Goal: Task Accomplishment & Management: Manage account settings

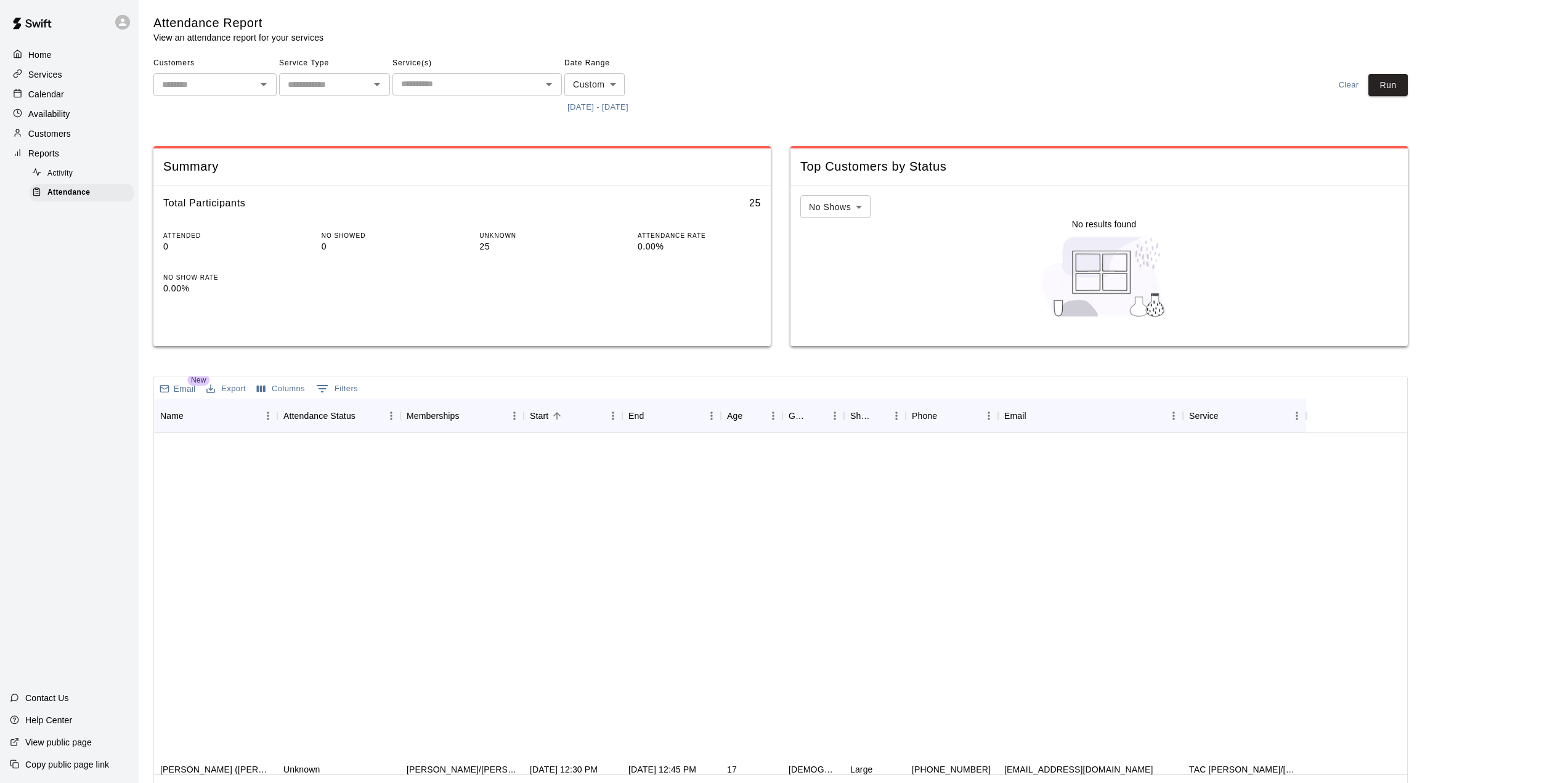
scroll to position [459, 0]
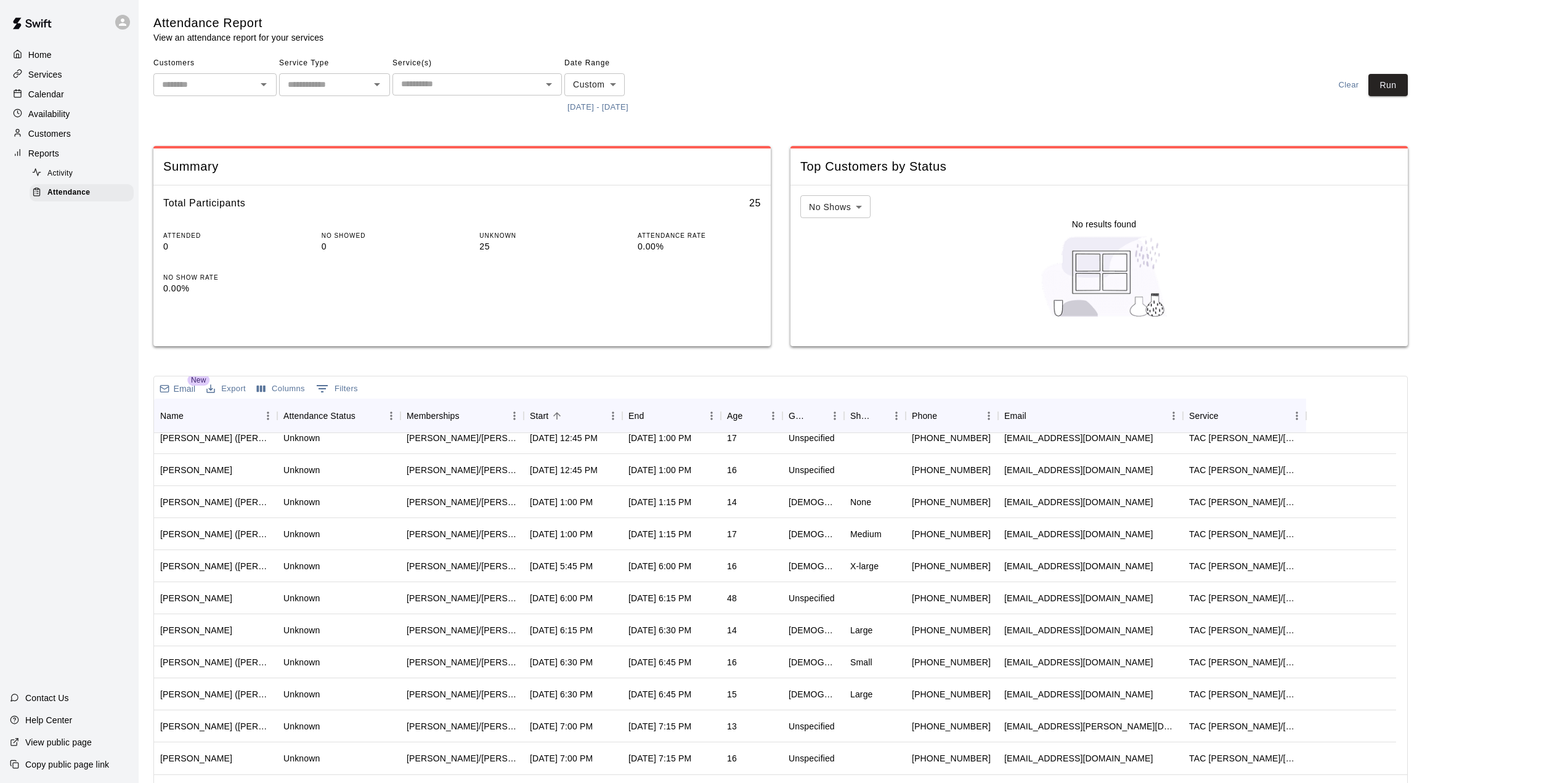
drag, startPoint x: 713, startPoint y: 46, endPoint x: 696, endPoint y: 35, distance: 20.2
click at [712, 42] on div "Attendance Report View an attendance report for your services Customers ​ Servi…" at bounding box center [780, 410] width 1255 height 793
click at [755, 107] on div "Customers ​ Service Type ​ Service(s) ​ Date Range Custom ****** ​ [DATE] - [DA…" at bounding box center [780, 85] width 1255 height 63
drag, startPoint x: 60, startPoint y: 295, endPoint x: 67, endPoint y: 308, distance: 14.8
click at [61, 294] on div "Home Services Calendar Availability Customers Reports Activity Attendance Conta…" at bounding box center [69, 391] width 139 height 783
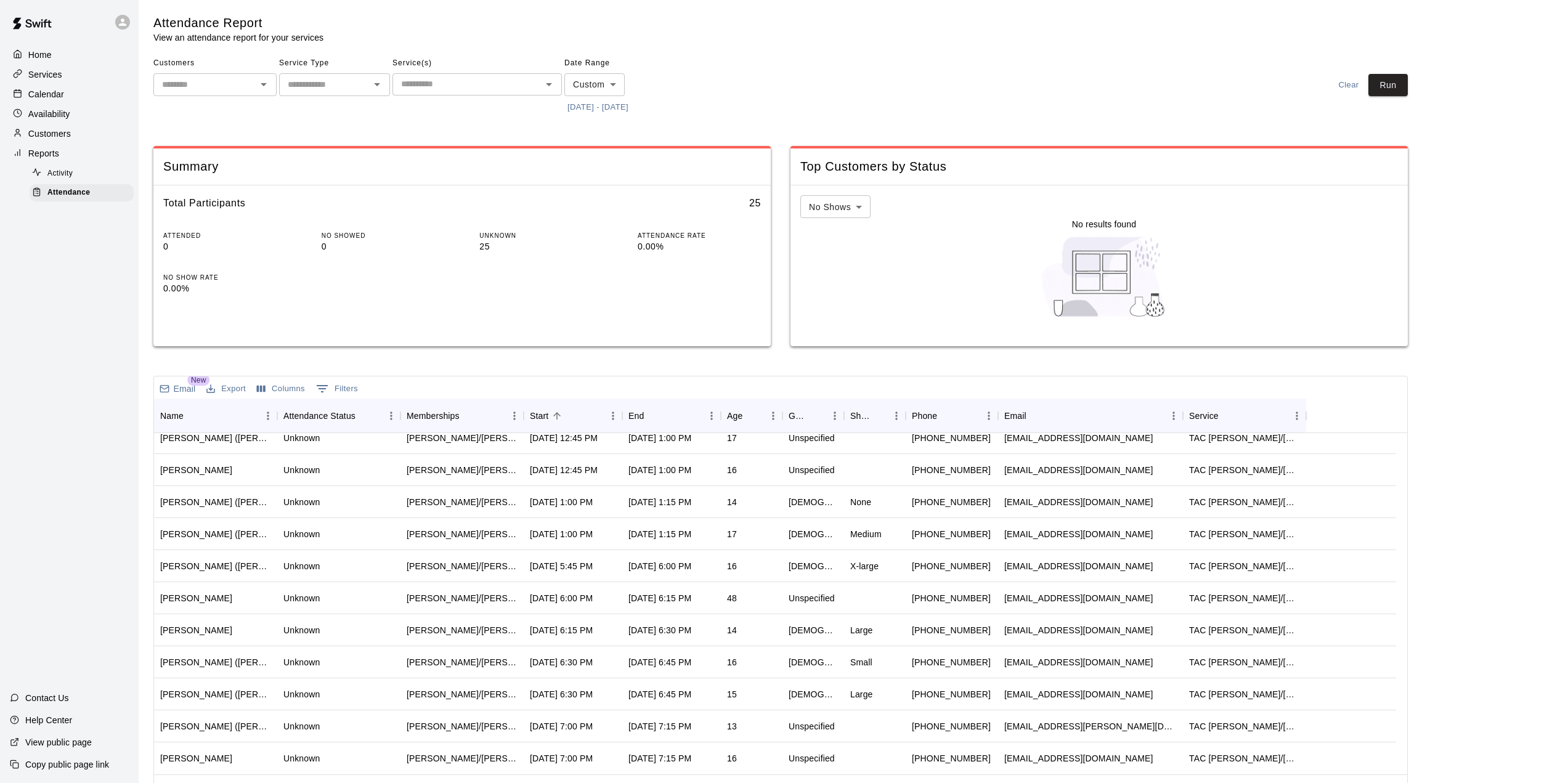
scroll to position [275, 0]
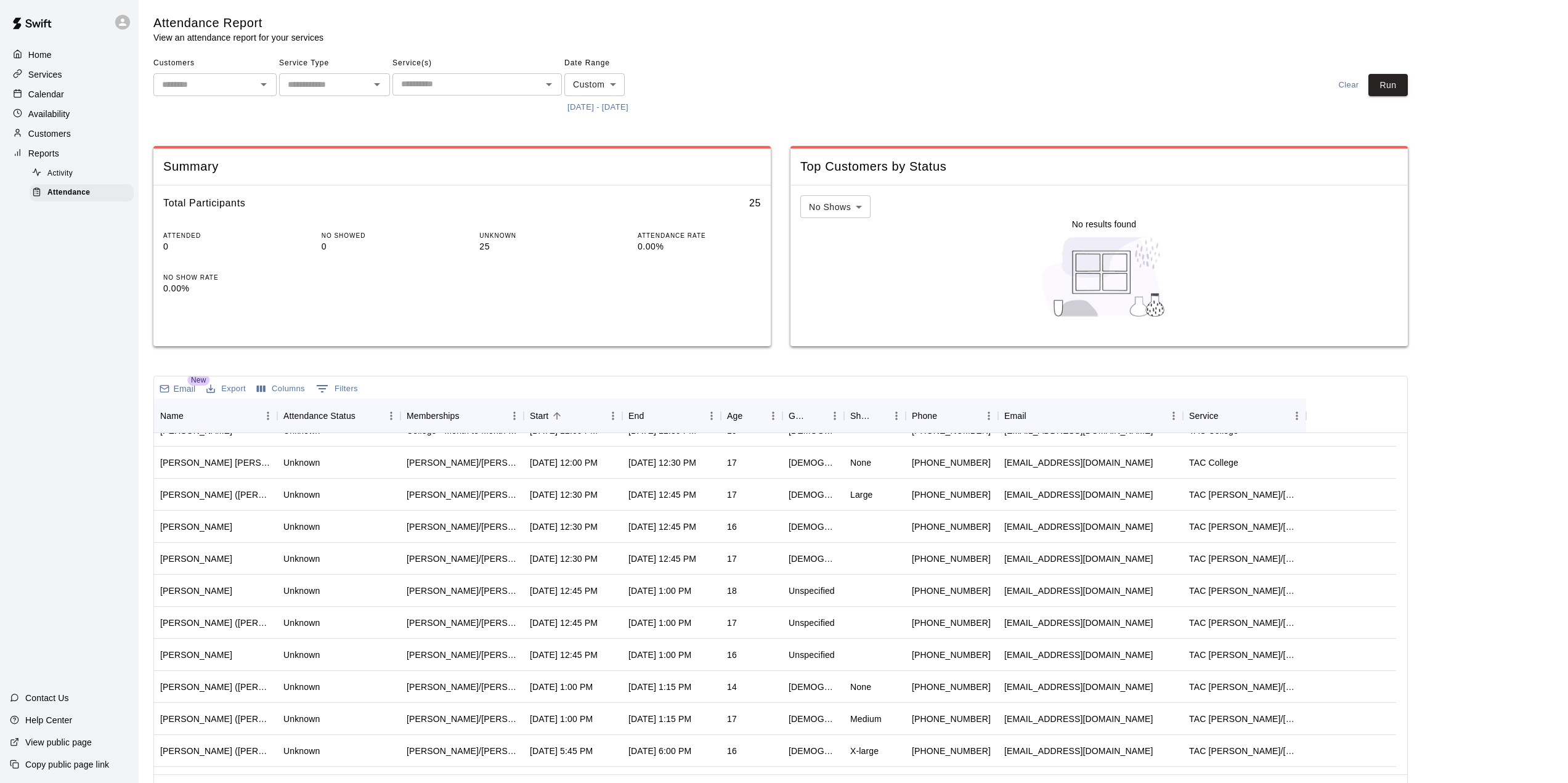
click at [833, 95] on div "Customers ​ Service Type ​ Service(s) ​ Date Range Custom ****** ​ [DATE] - [DA…" at bounding box center [780, 85] width 1255 height 63
click at [790, 71] on div "Customers ​ Service Type ​ Service(s) ​ Date Range Custom ****** ​ [DATE] - [DA…" at bounding box center [780, 85] width 1255 height 63
click at [1471, 223] on main "Attendance Report View an attendance report for your services Customers ​ Servi…" at bounding box center [853, 410] width 1400 height 793
click at [38, 97] on p "Calendar" at bounding box center [46, 94] width 36 height 12
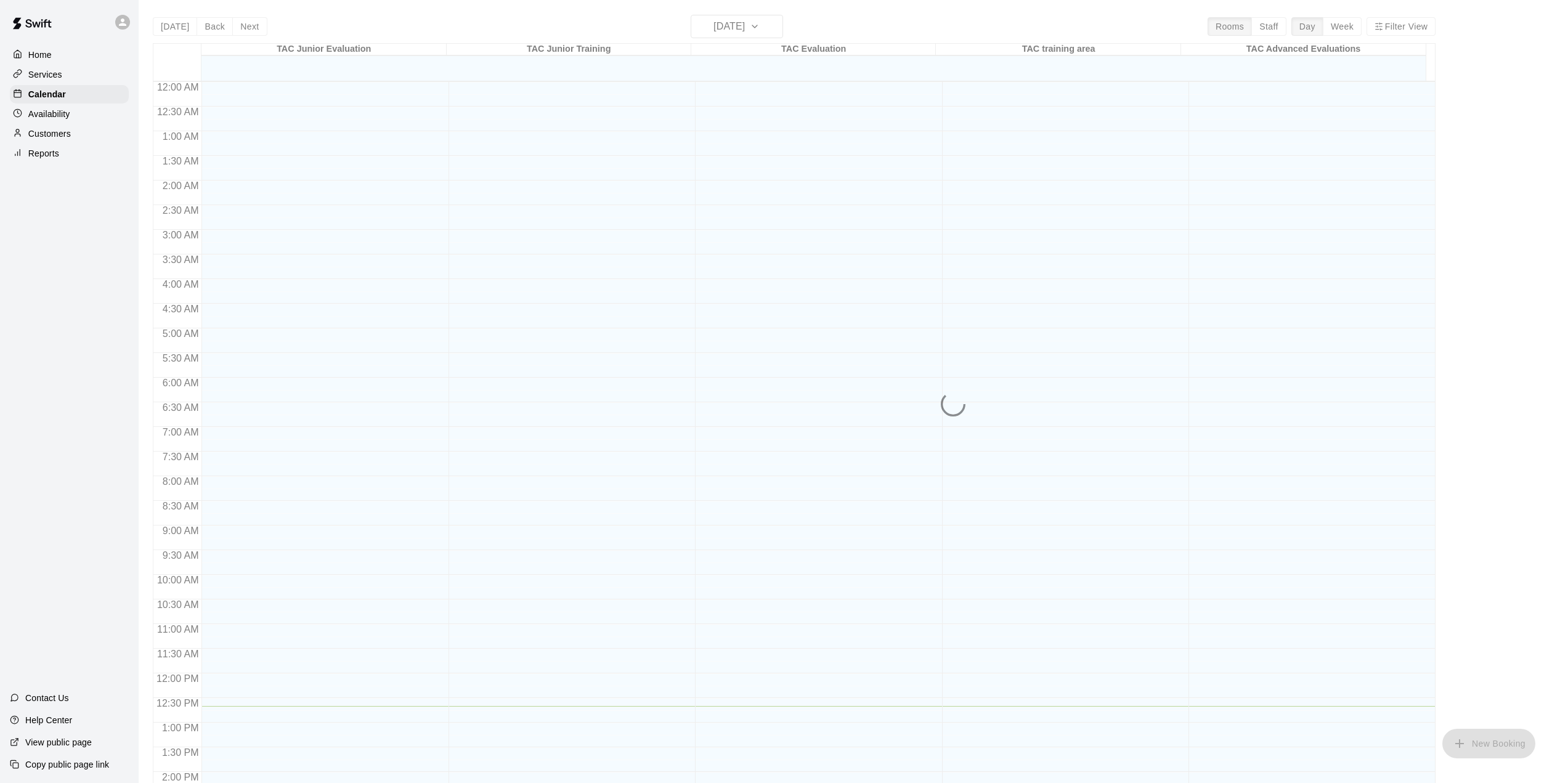
scroll to position [430, 0]
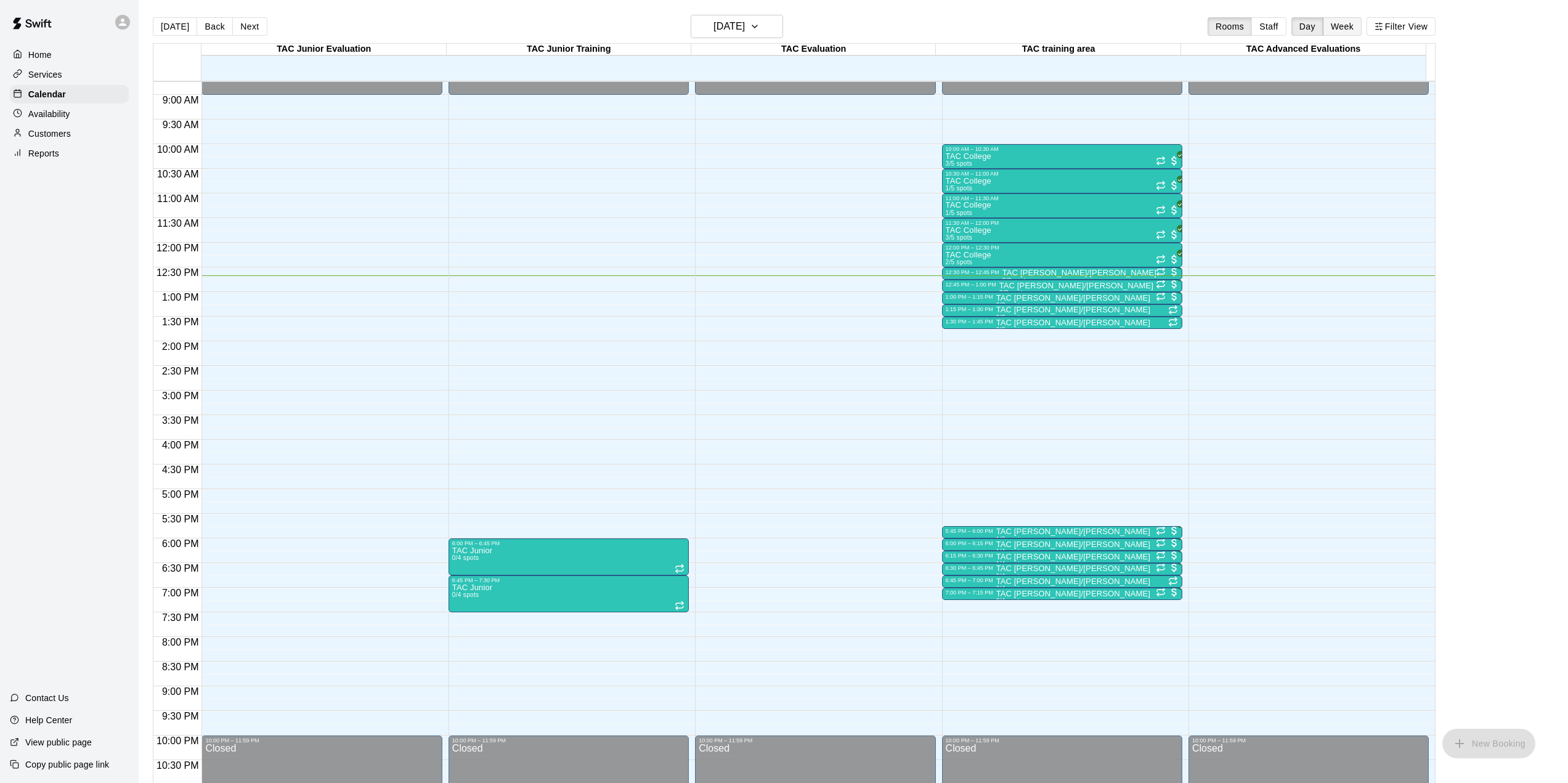
click at [1361, 21] on button "Week" at bounding box center [1343, 26] width 38 height 18
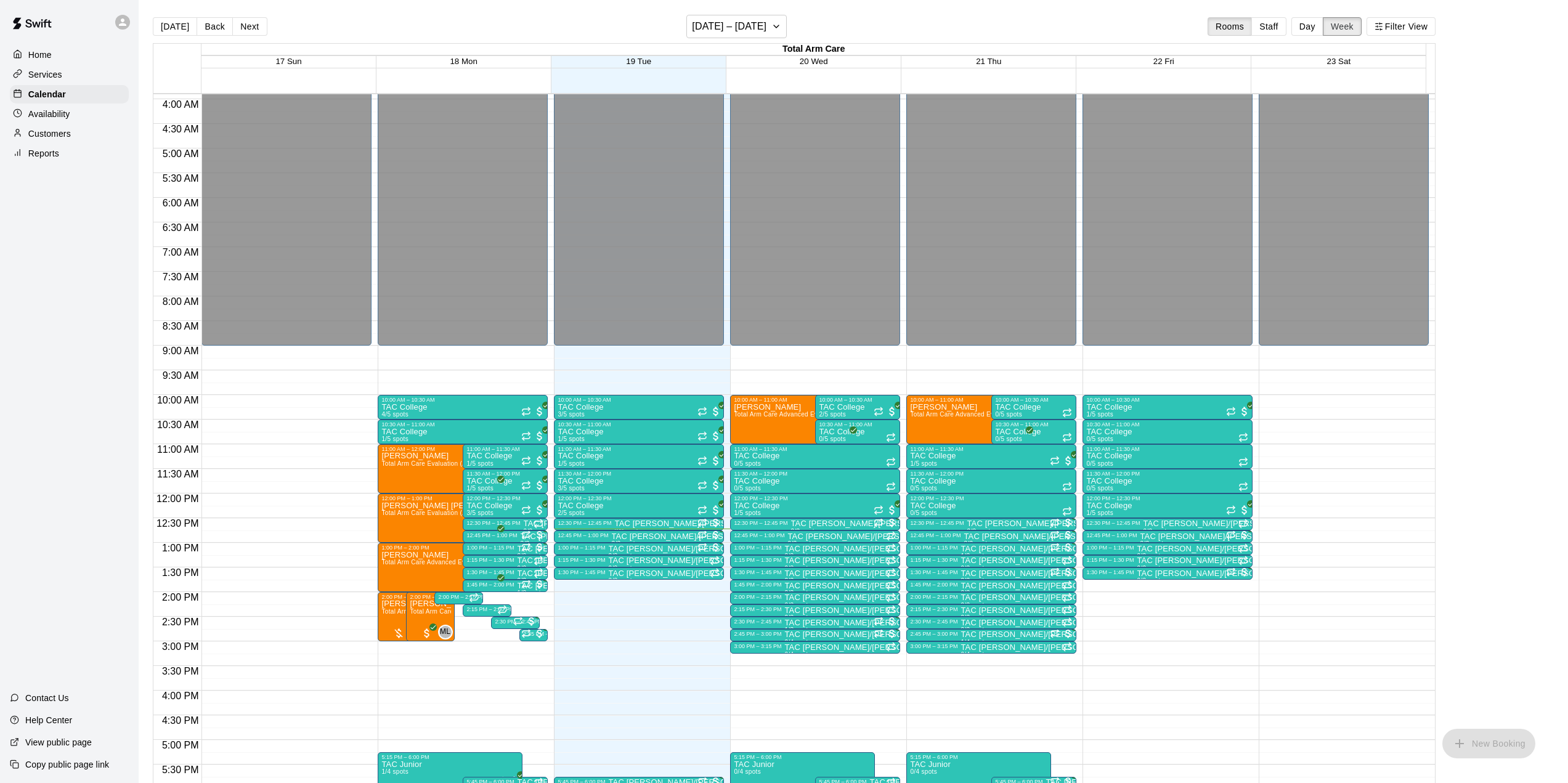
scroll to position [431, 0]
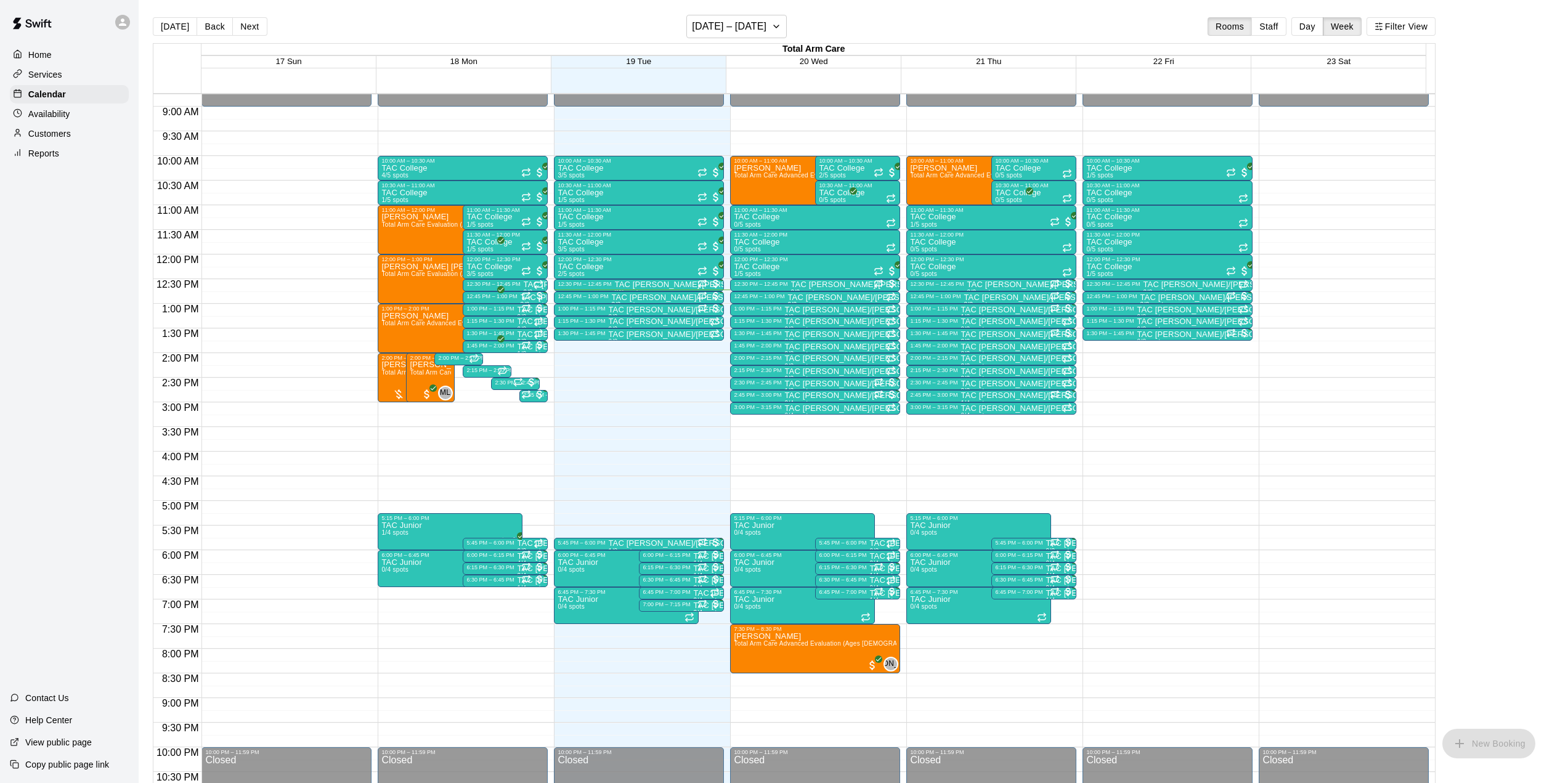
click at [67, 113] on p "Availability" at bounding box center [49, 114] width 42 height 12
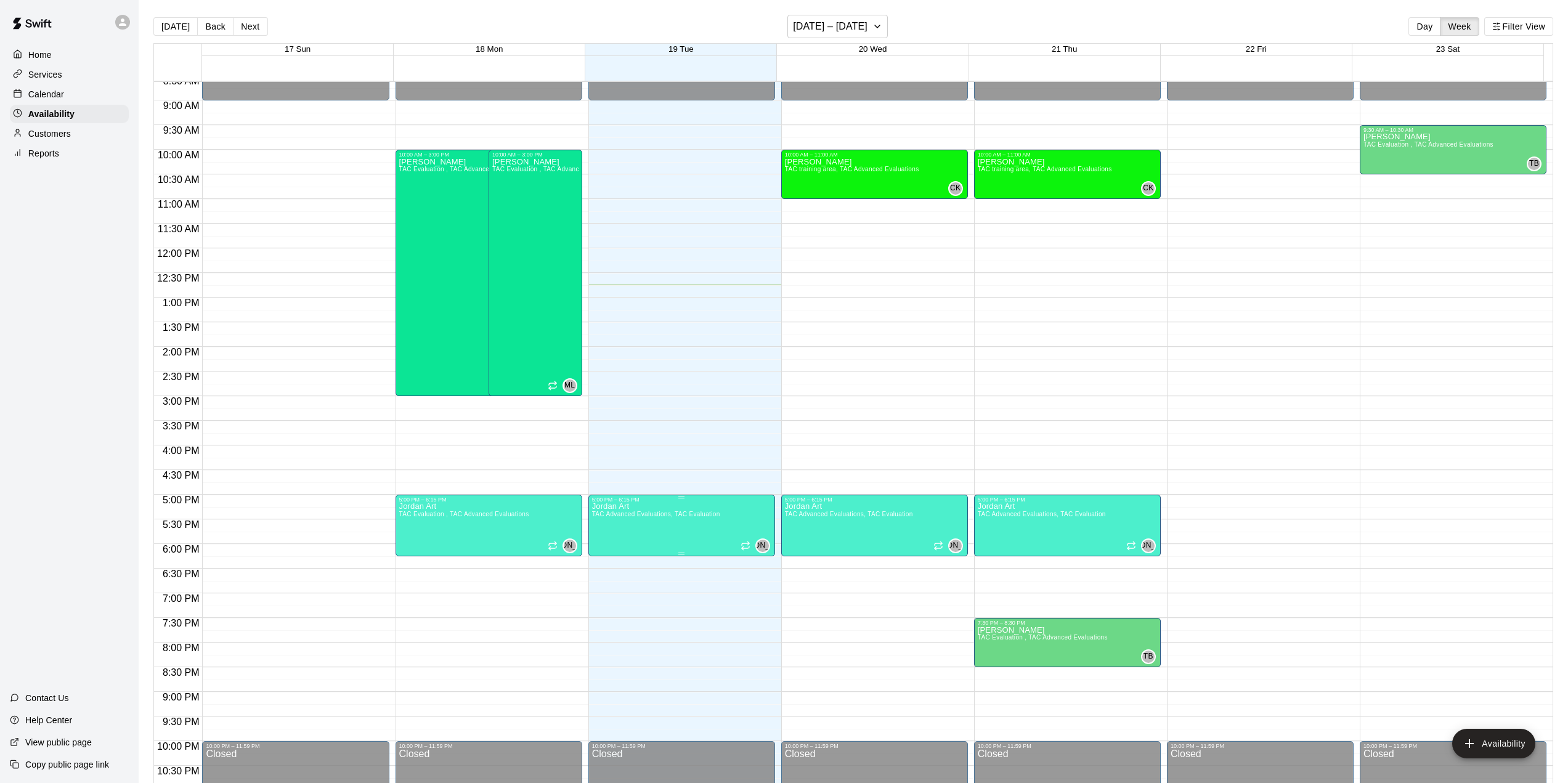
scroll to position [406, 0]
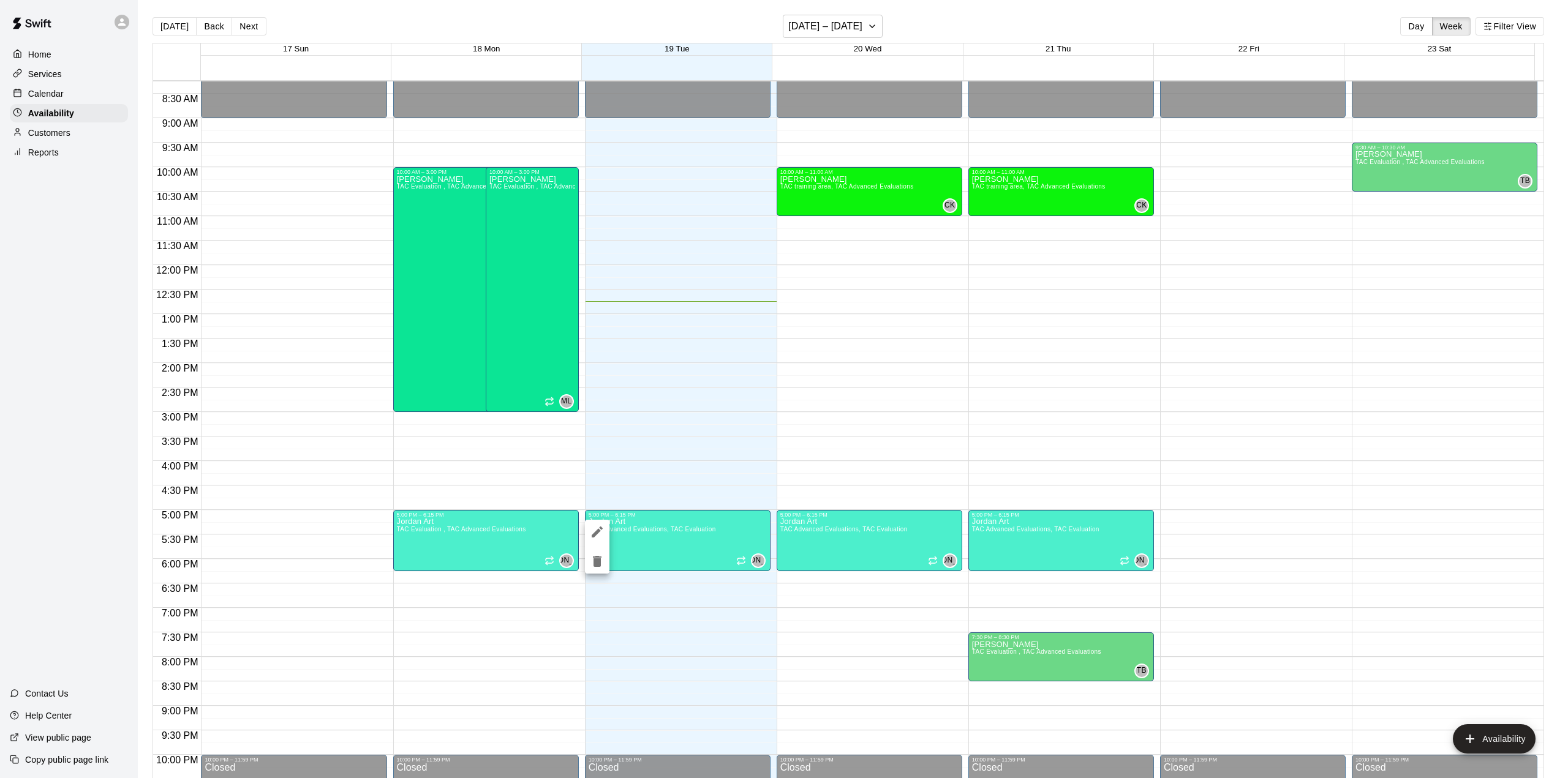
click at [599, 565] on icon "delete" at bounding box center [597, 561] width 9 height 11
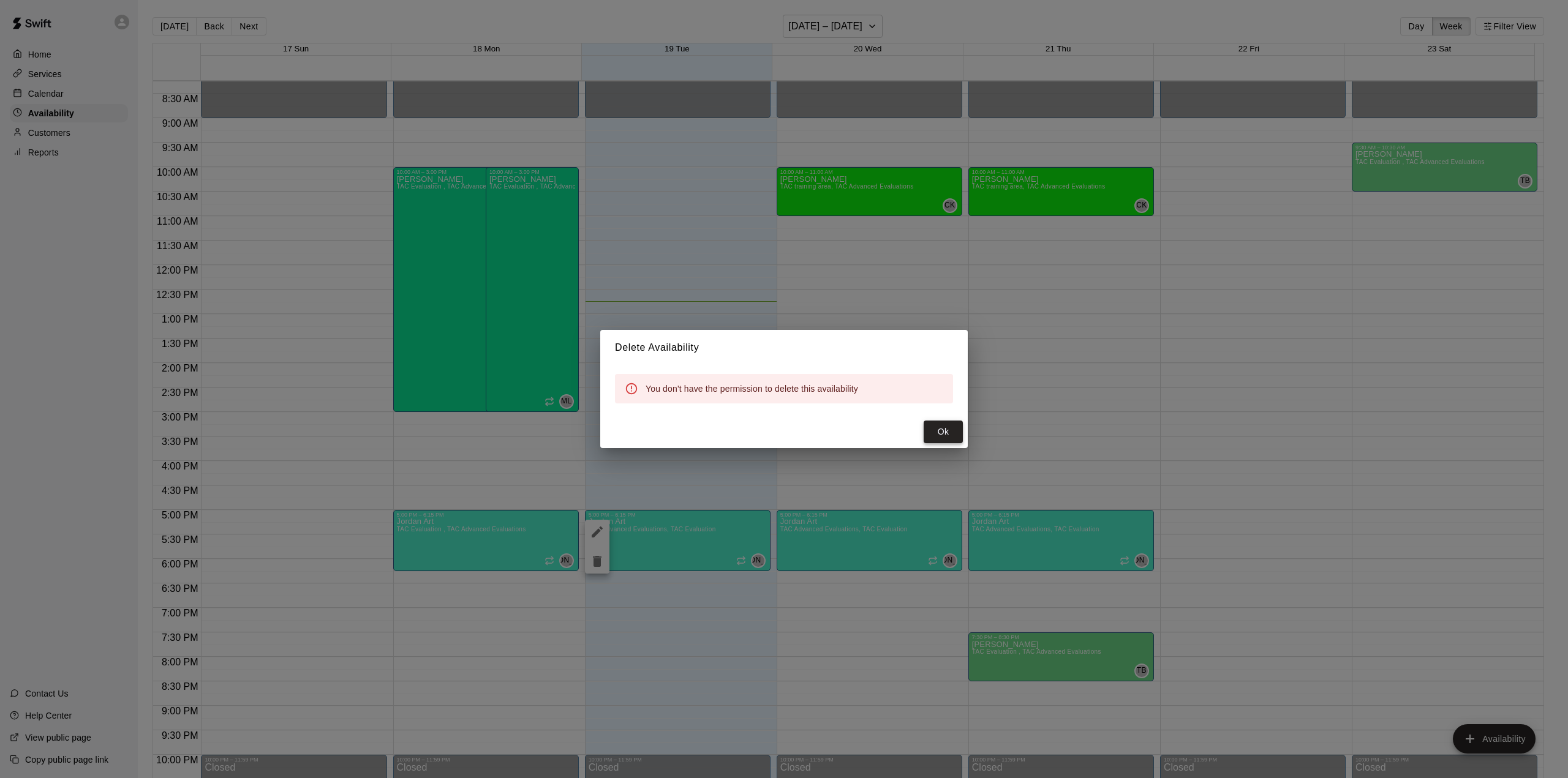
click at [952, 436] on button "Ok" at bounding box center [943, 432] width 39 height 22
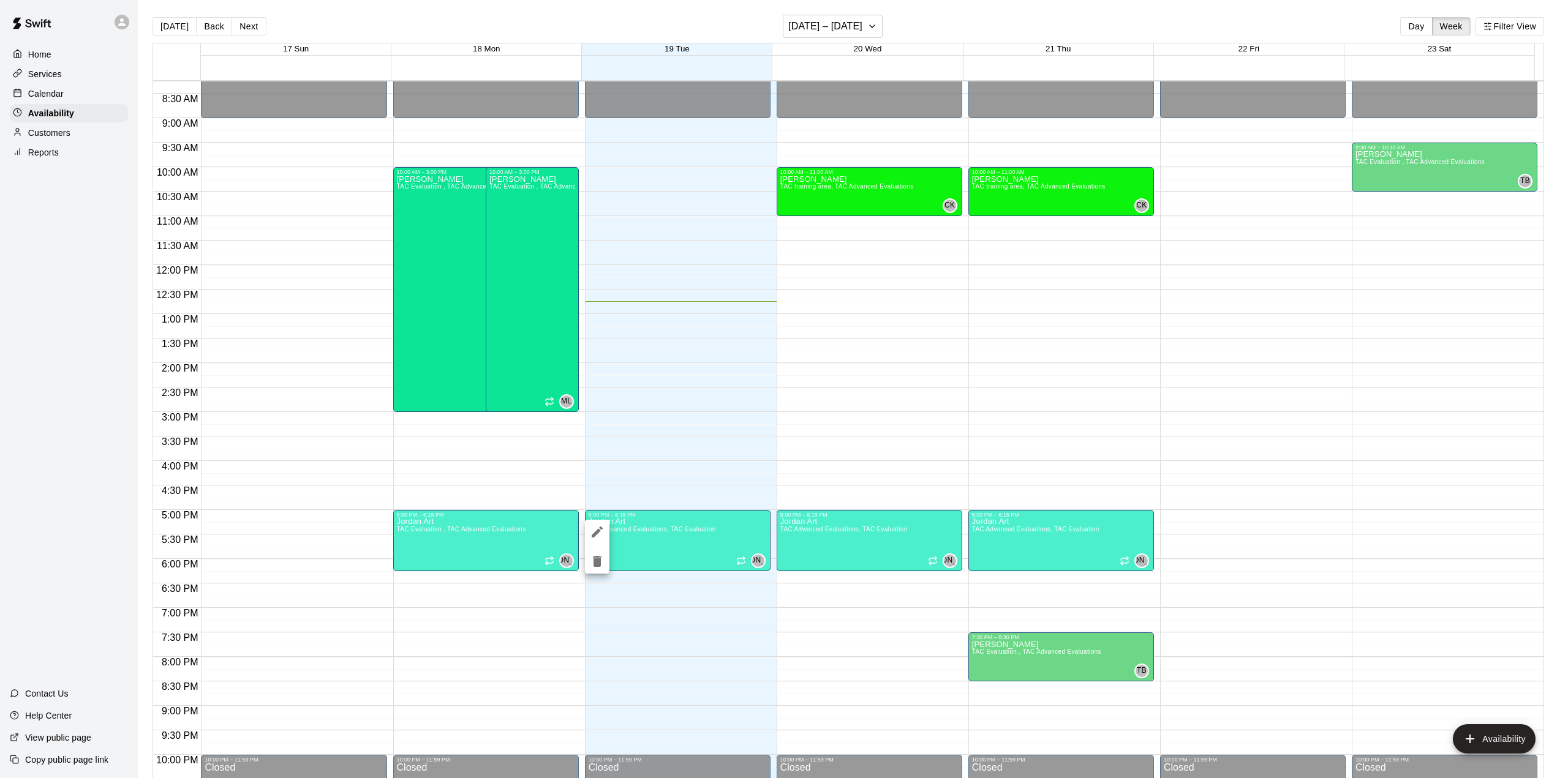
click at [669, 530] on div at bounding box center [784, 389] width 1568 height 778
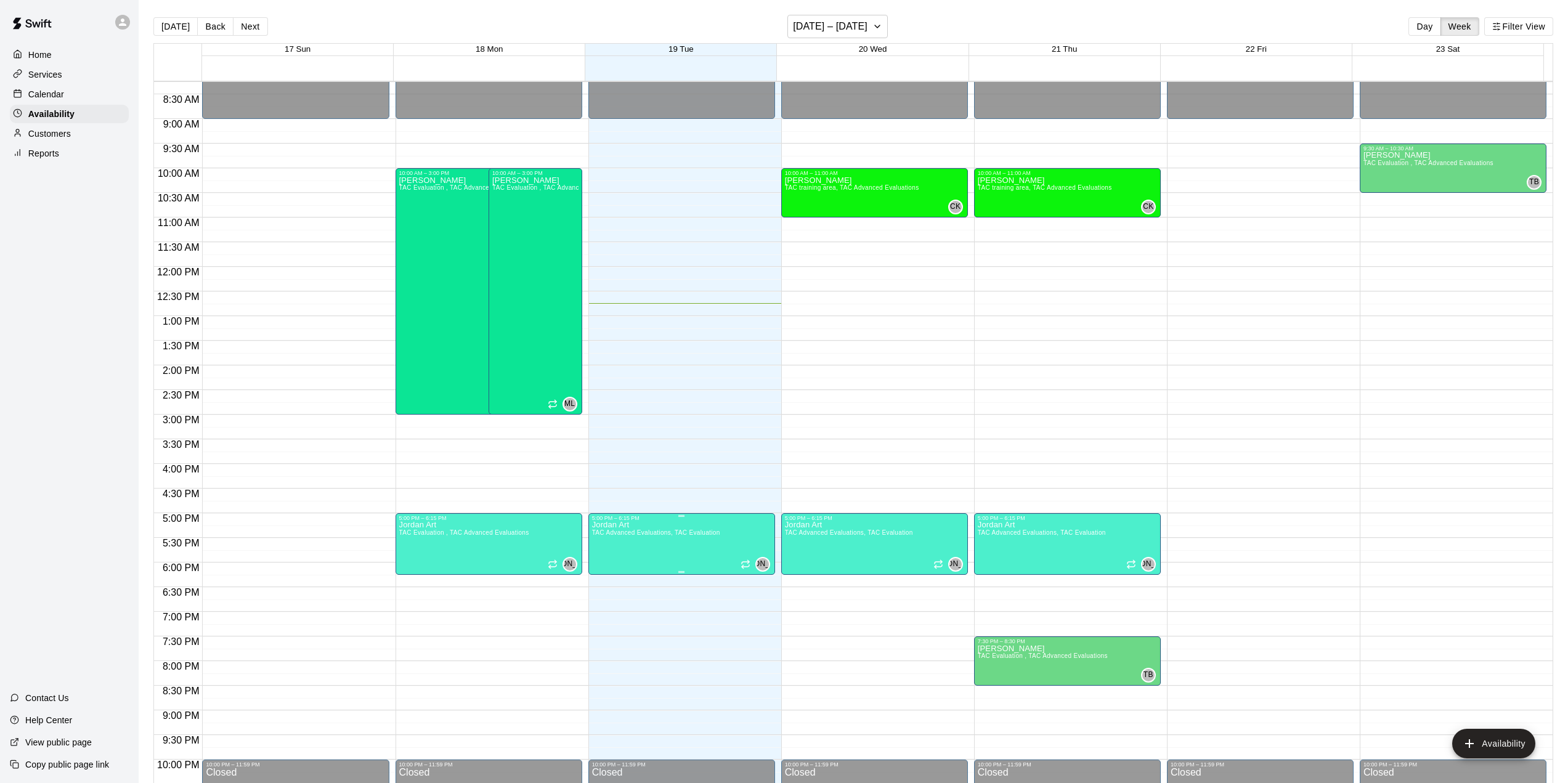
click at [673, 535] on span "TAC Advanced Evaluations, TAC Evaluation" at bounding box center [657, 532] width 128 height 6
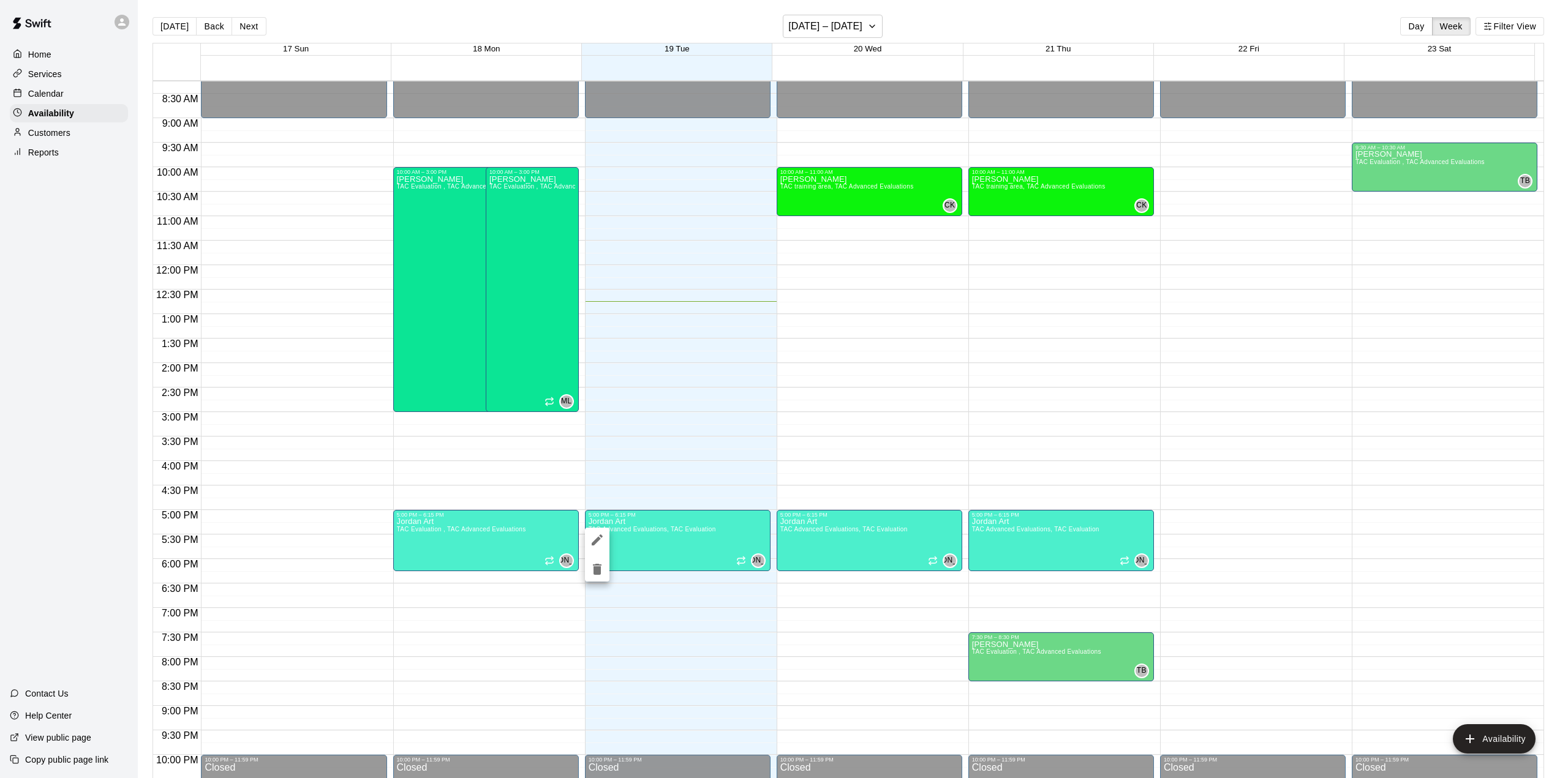
click at [683, 557] on div at bounding box center [784, 389] width 1568 height 778
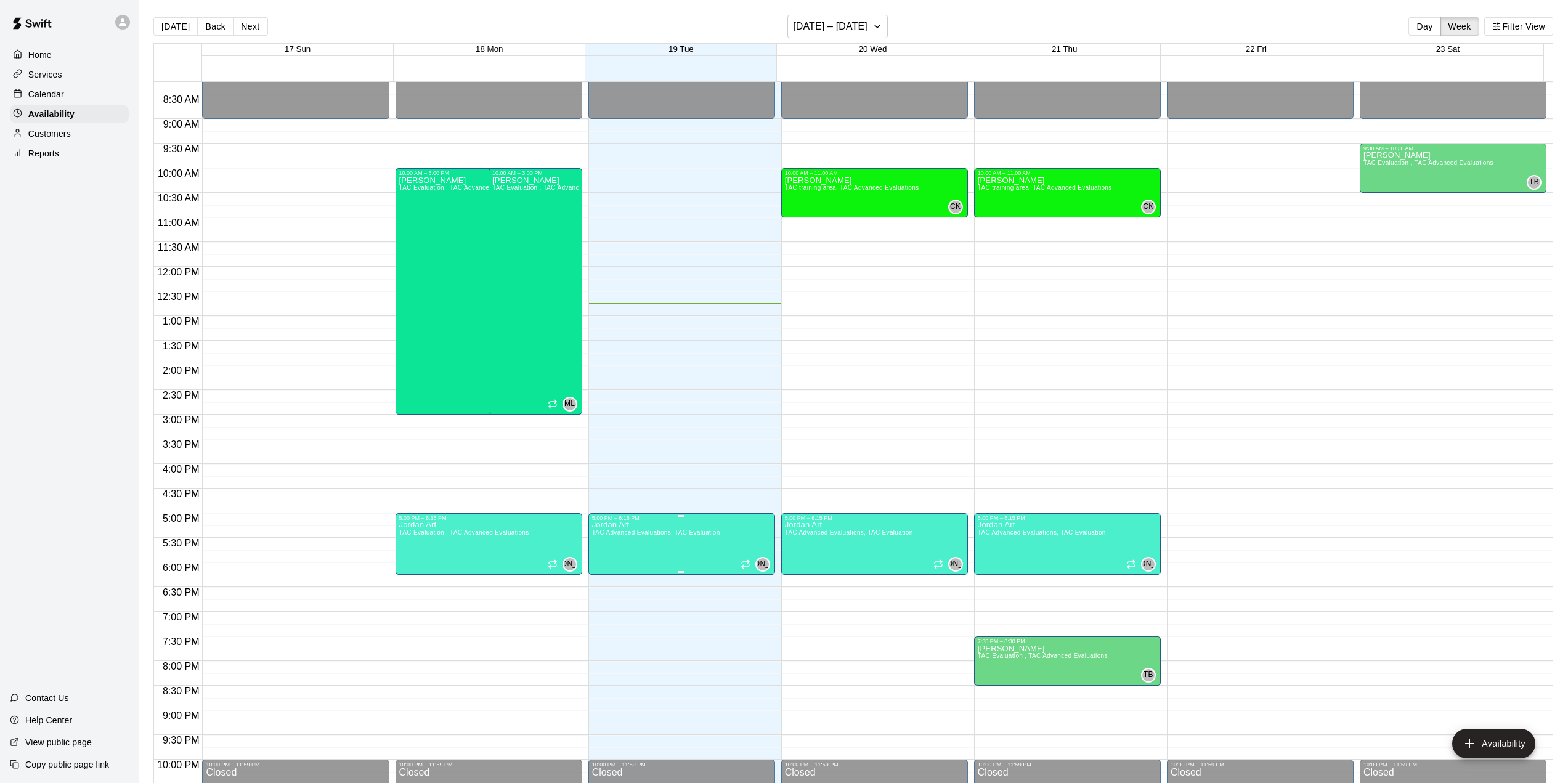
drag, startPoint x: 690, startPoint y: 529, endPoint x: 692, endPoint y: 521, distance: 8.2
click at [692, 521] on div "5:00 PM – 6:15 PM Jordan Art TAC Advanced Evaluations, TAC Evaluation [PERSON_N…" at bounding box center [682, 544] width 180 height 58
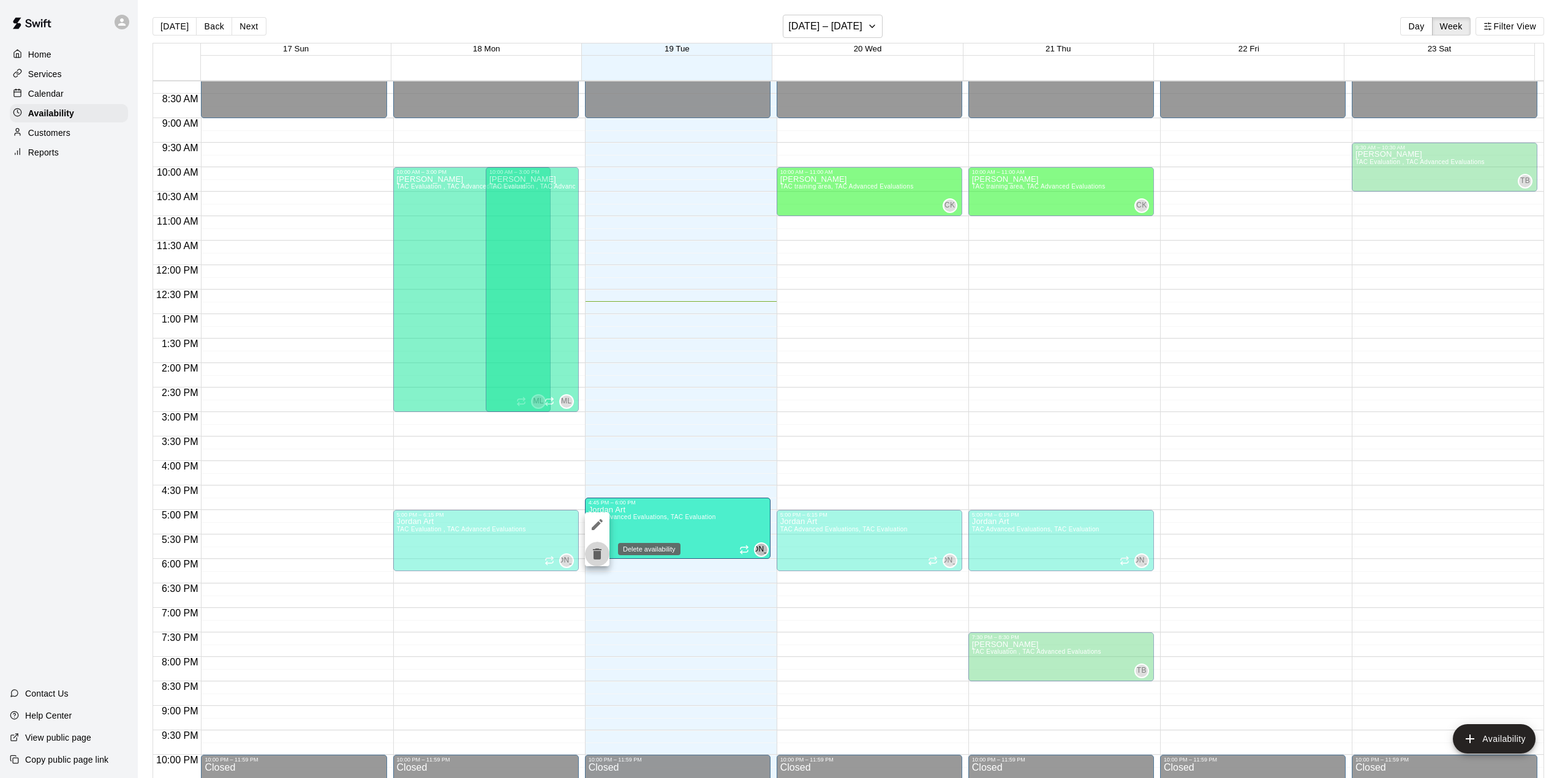
click at [598, 554] on icon "delete" at bounding box center [597, 554] width 9 height 11
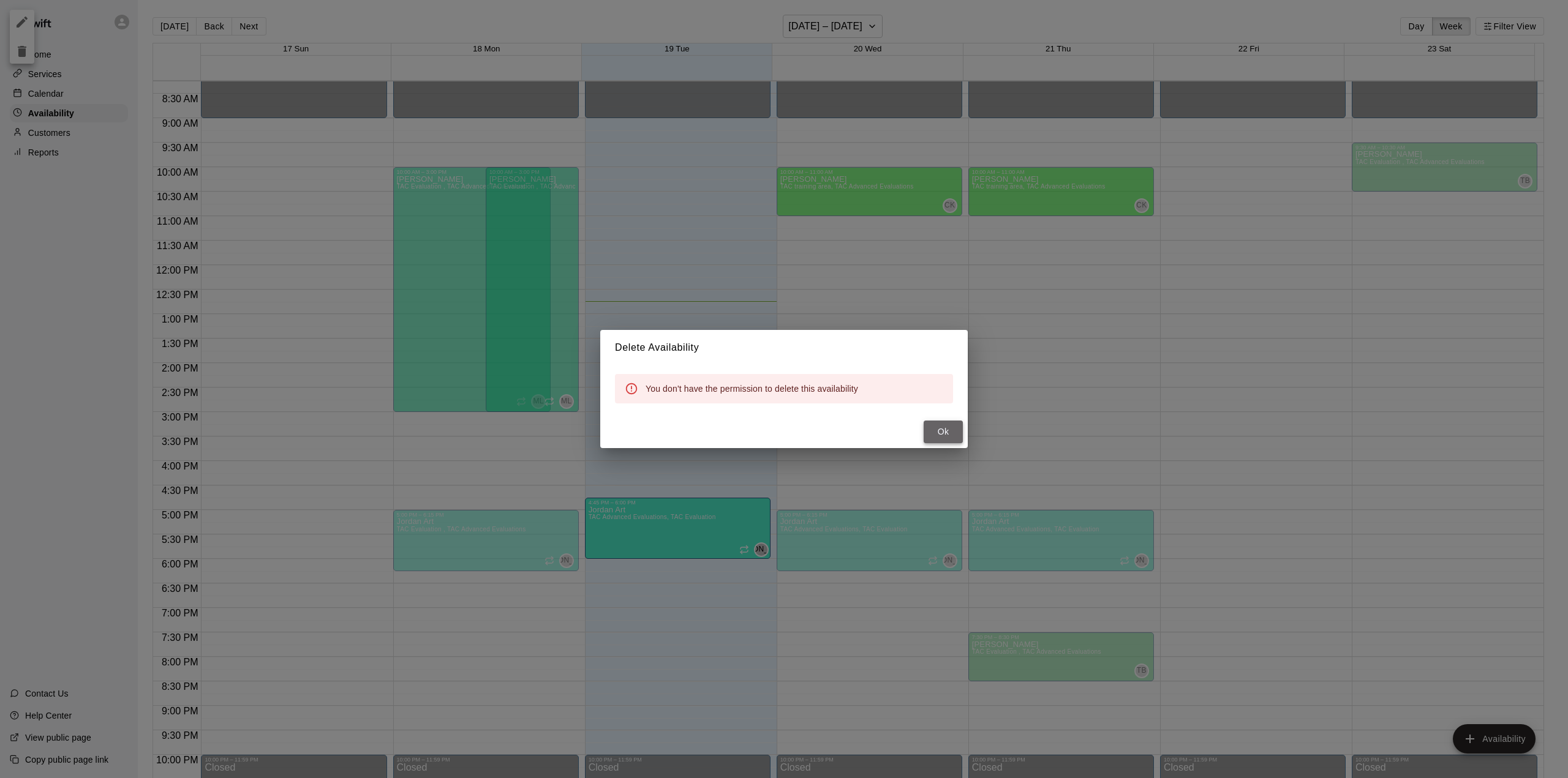
drag, startPoint x: 952, startPoint y: 429, endPoint x: 944, endPoint y: 439, distance: 12.8
click at [952, 430] on button "Ok" at bounding box center [943, 432] width 39 height 22
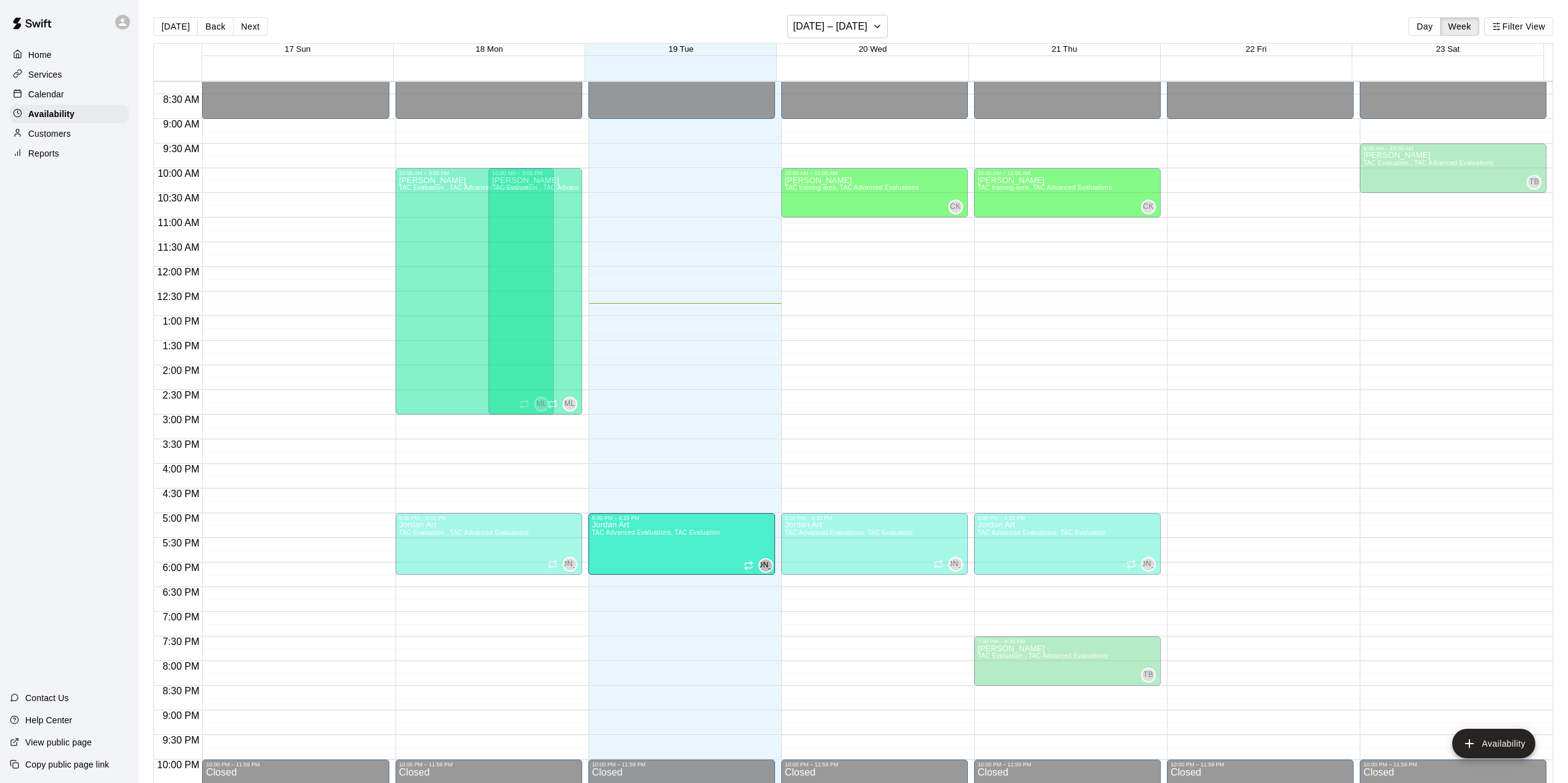
drag, startPoint x: 649, startPoint y: 528, endPoint x: 643, endPoint y: 544, distance: 17.1
